Goal: Task Accomplishment & Management: Use online tool/utility

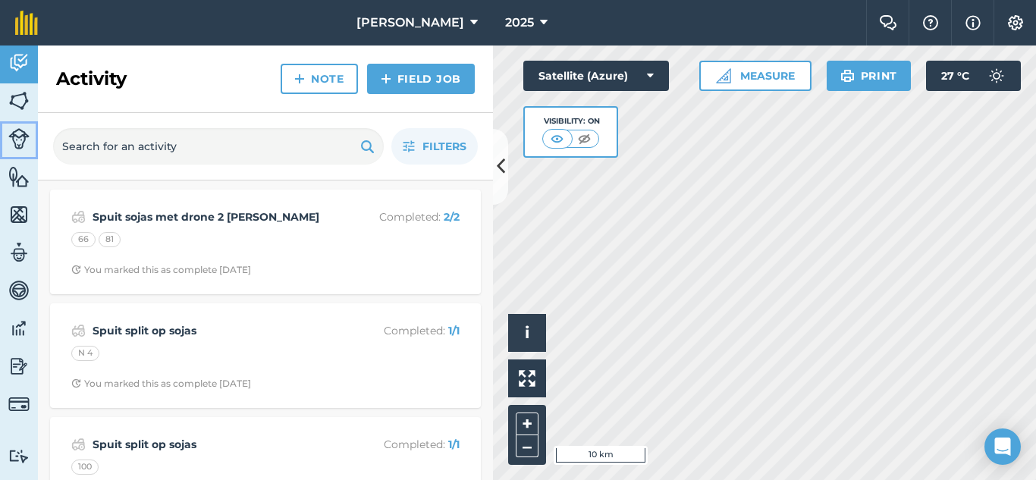
click at [24, 136] on img at bounding box center [18, 138] width 21 height 21
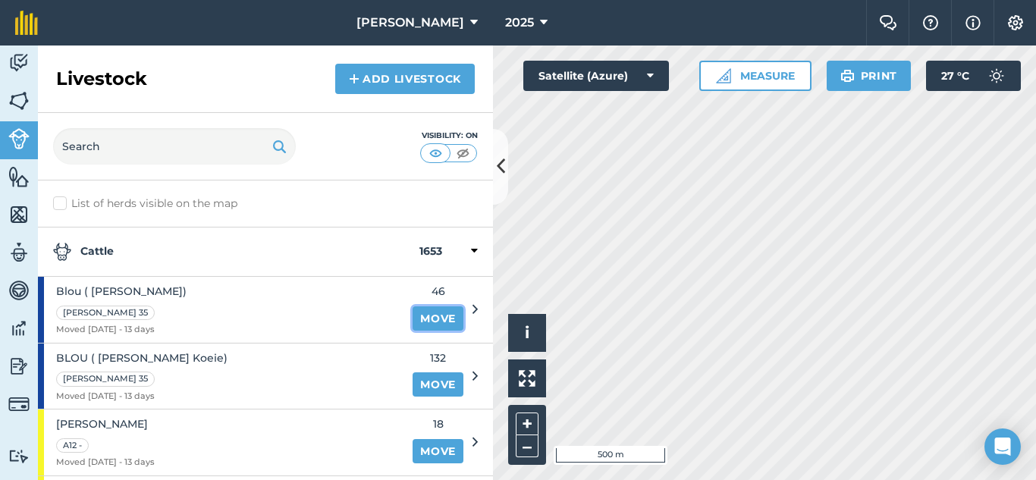
click at [415, 317] on link "Move" at bounding box center [437, 318] width 51 height 24
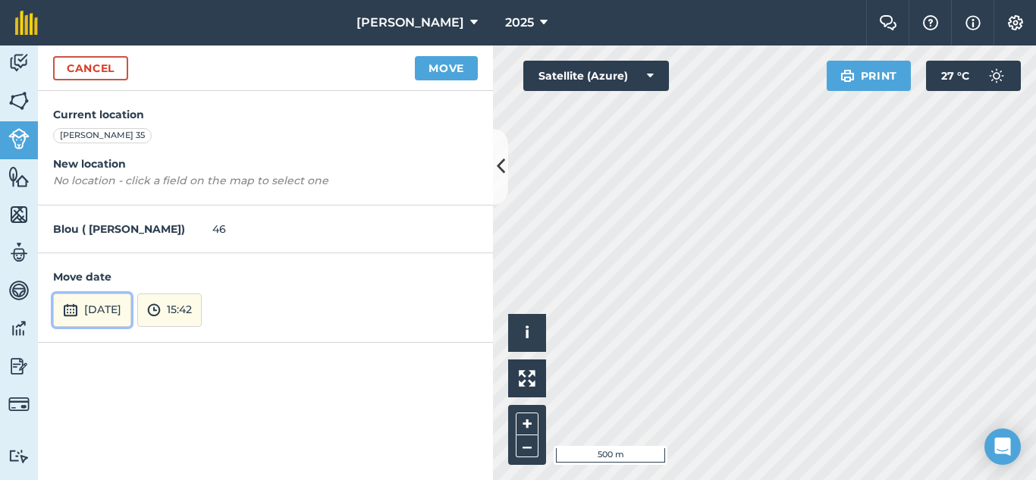
click at [96, 309] on button "[DATE]" at bounding box center [92, 309] width 78 height 33
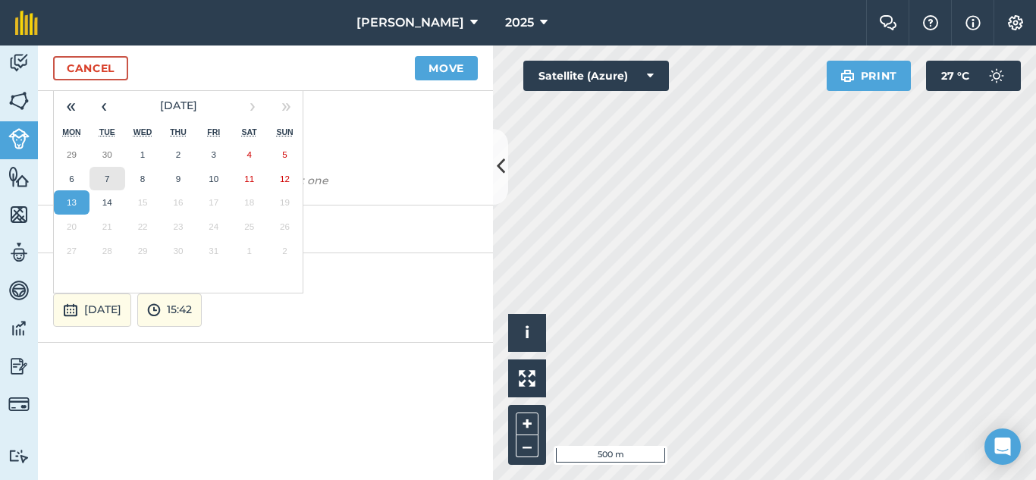
click at [101, 176] on button "7" at bounding box center [107, 179] width 36 height 24
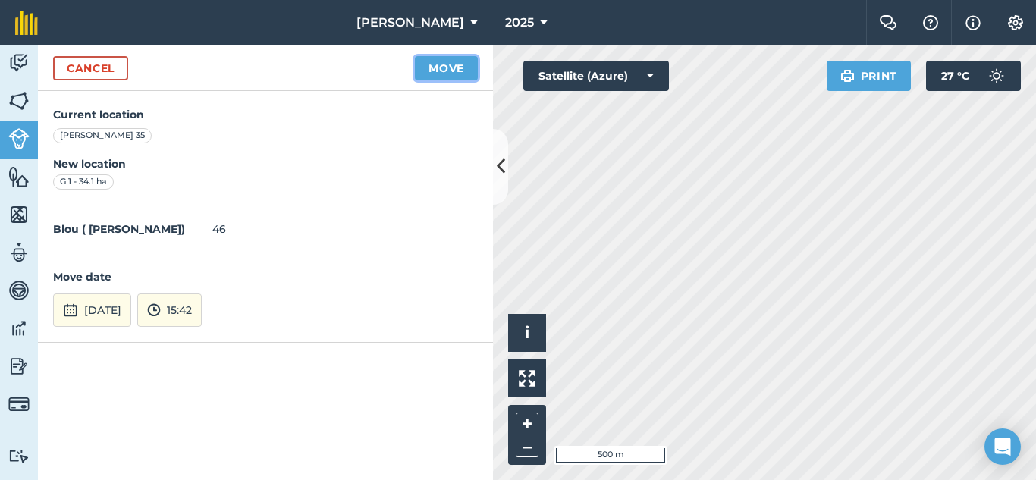
click at [438, 70] on button "Move" at bounding box center [446, 68] width 63 height 24
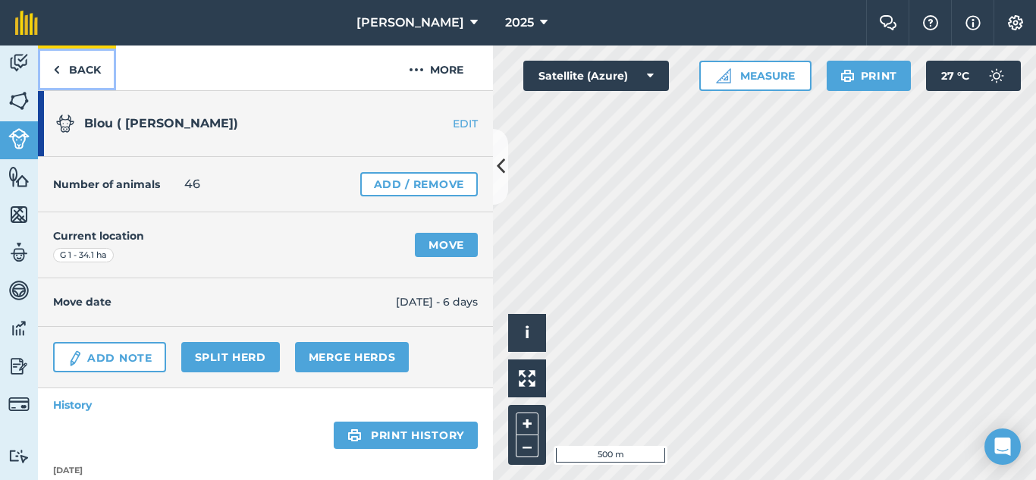
click at [56, 68] on img at bounding box center [56, 70] width 7 height 18
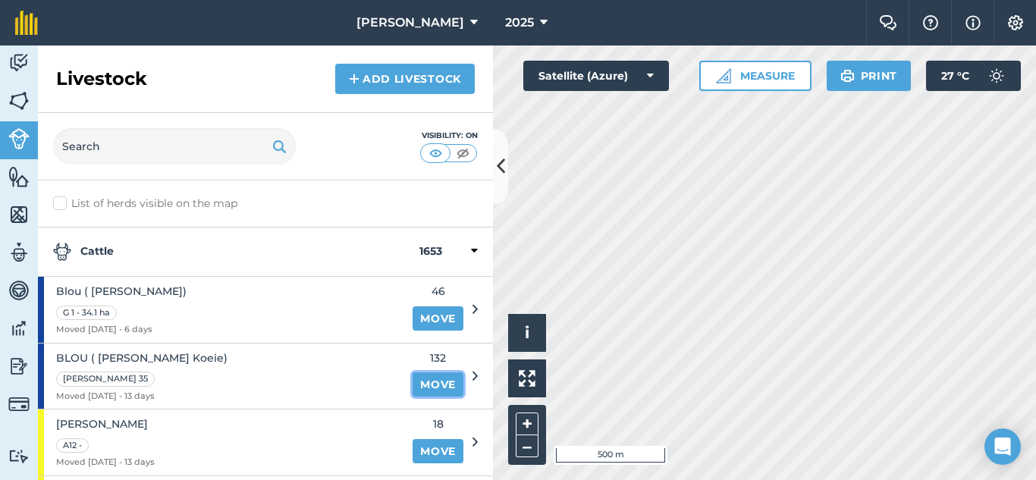
click at [424, 384] on link "Move" at bounding box center [437, 384] width 51 height 24
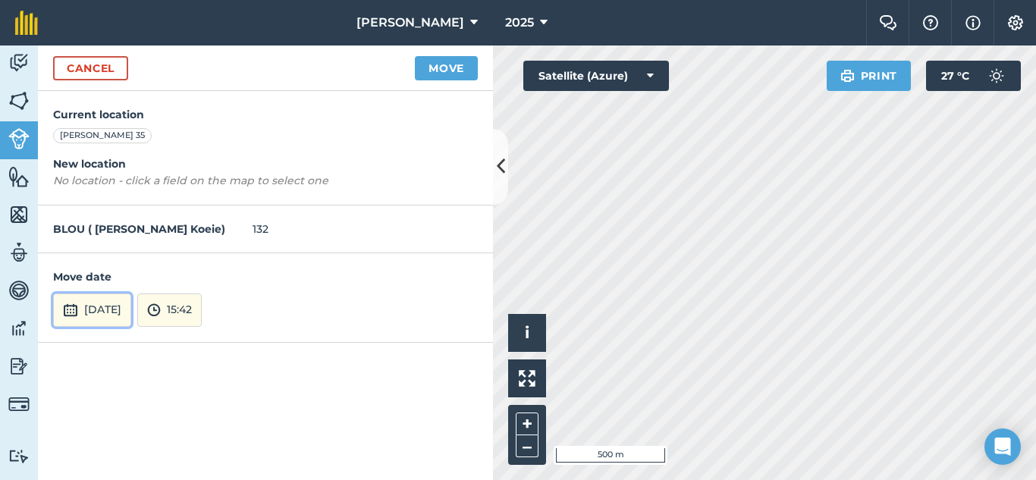
click at [120, 306] on button "[DATE]" at bounding box center [92, 309] width 78 height 33
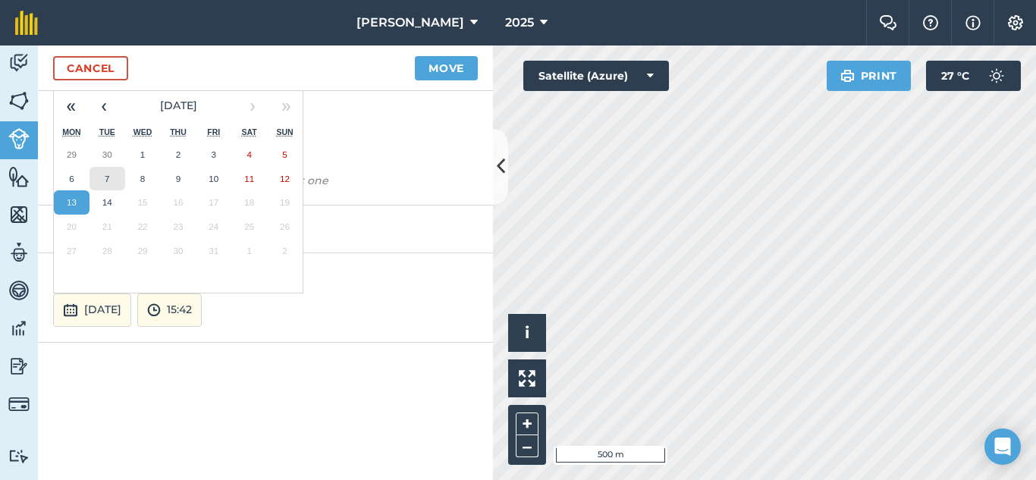
click at [105, 177] on abbr "7" at bounding box center [107, 179] width 5 height 10
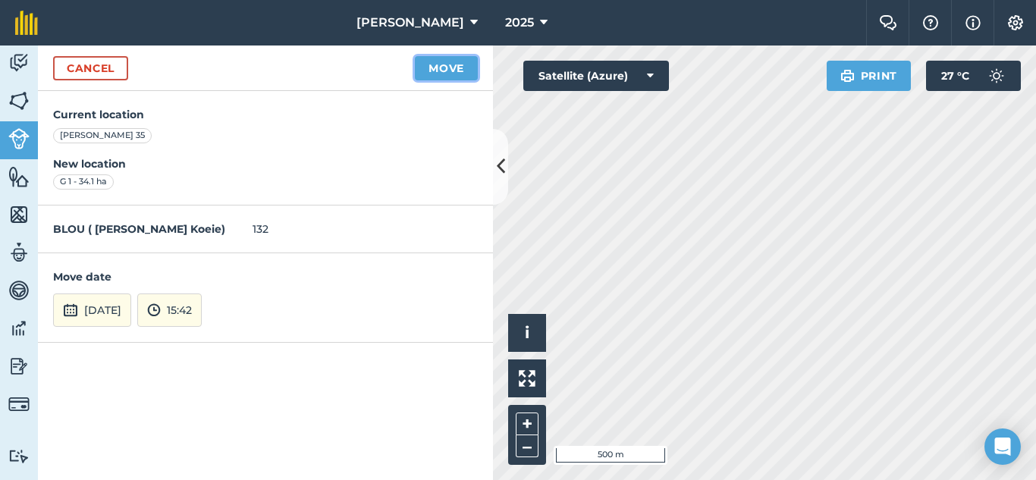
click at [452, 67] on button "Move" at bounding box center [446, 68] width 63 height 24
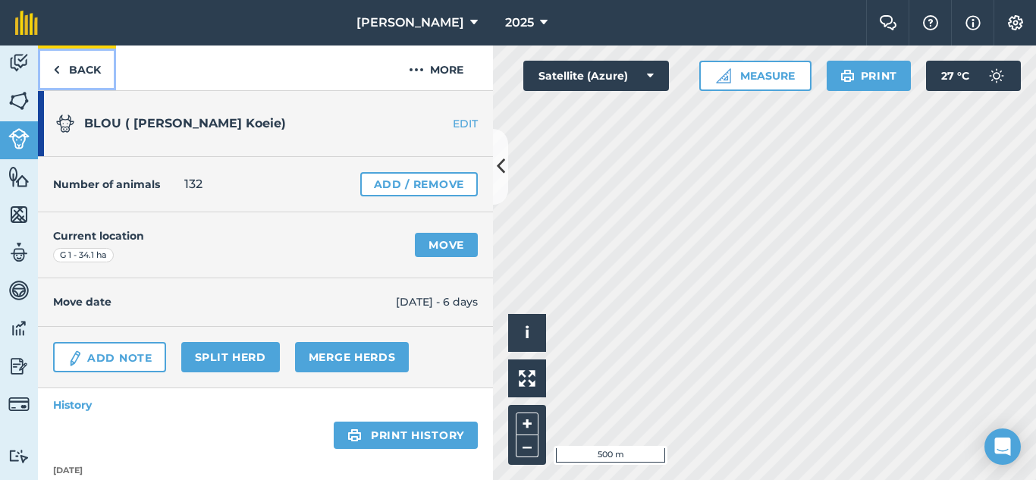
click at [67, 66] on link "Back" at bounding box center [77, 67] width 78 height 45
